Goal: Find specific page/section: Find specific page/section

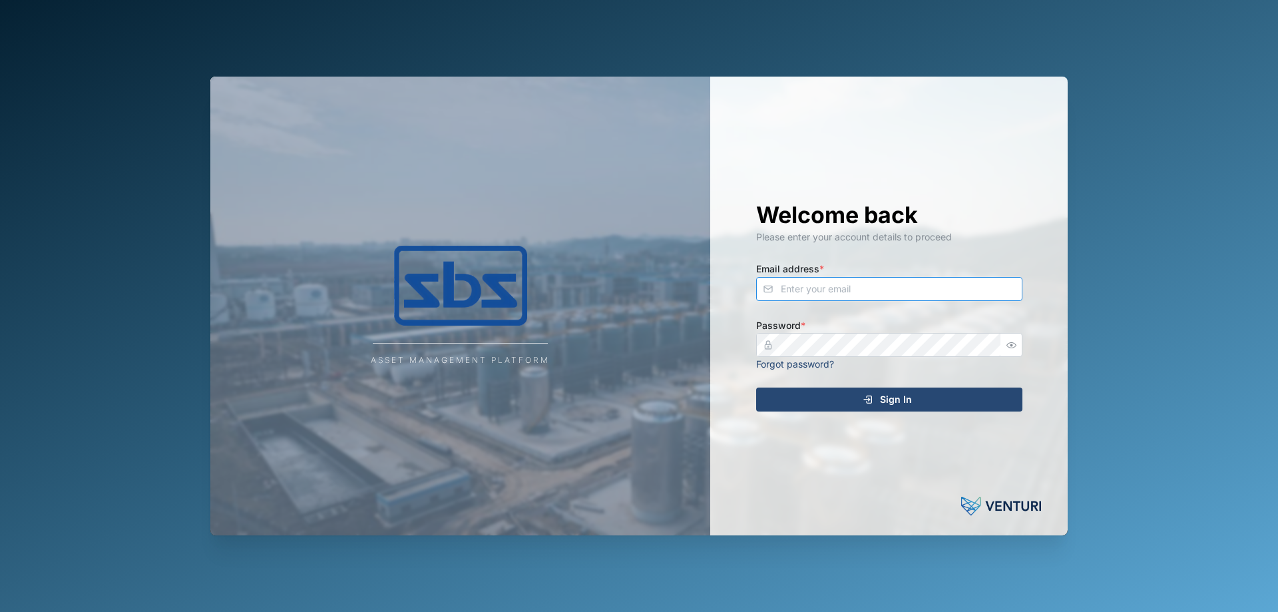
type input "[PERSON_NAME][EMAIL_ADDRESS][DOMAIN_NAME]"
click at [910, 401] on span "Sign In" at bounding box center [896, 399] width 32 height 23
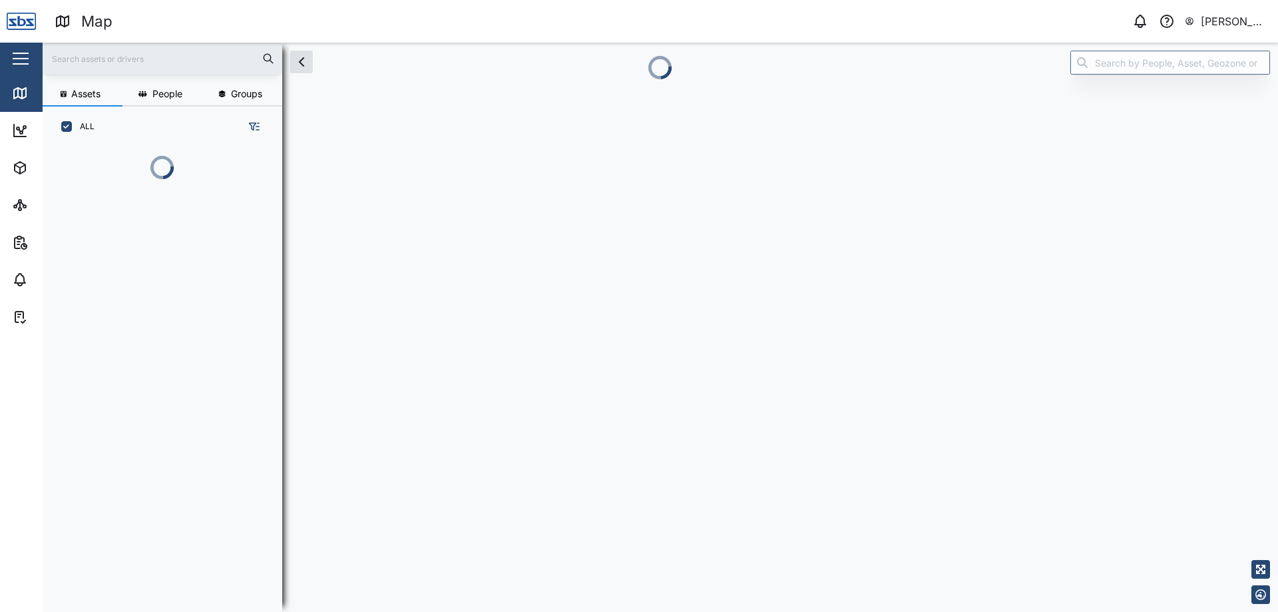
scroll to position [449, 208]
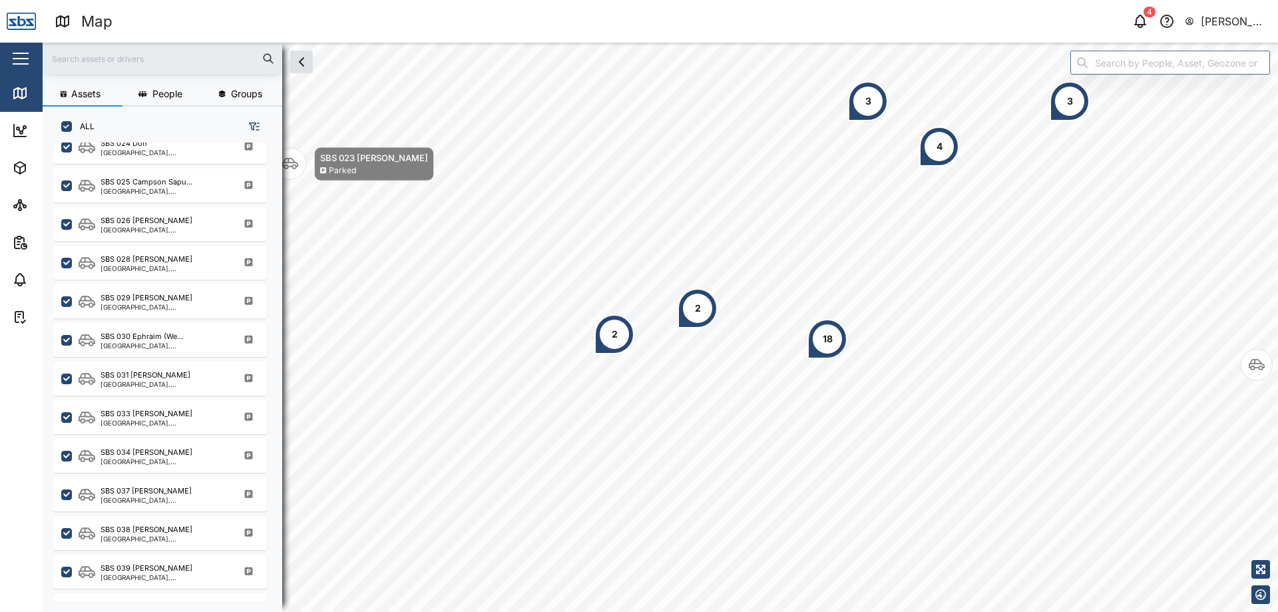
scroll to position [1256, 0]
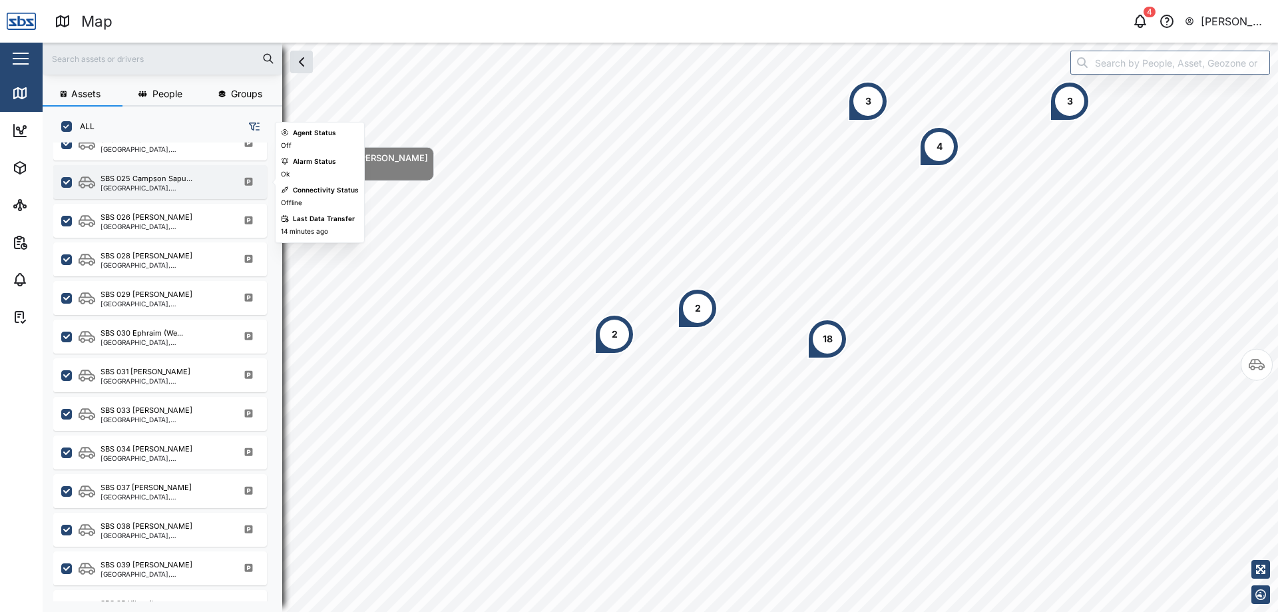
click at [174, 188] on div "[GEOGRAPHIC_DATA], [GEOGRAPHIC_DATA]" at bounding box center [164, 187] width 127 height 7
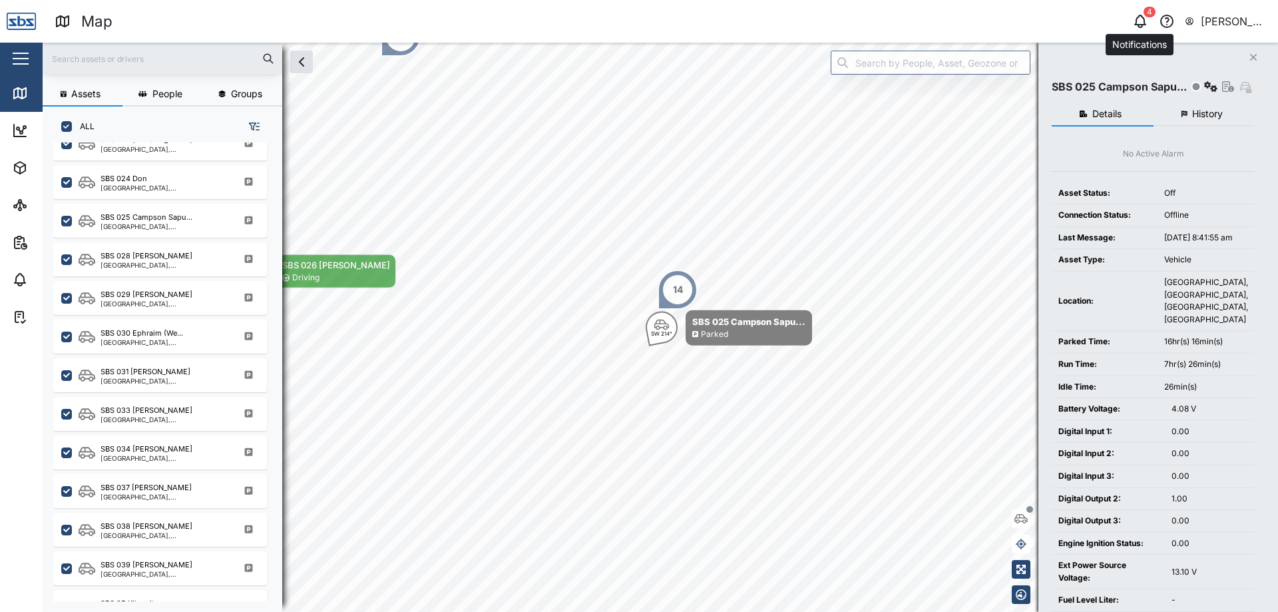
click at [1144, 18] on icon "button" at bounding box center [1140, 19] width 11 height 9
